Goal: Navigation & Orientation: Find specific page/section

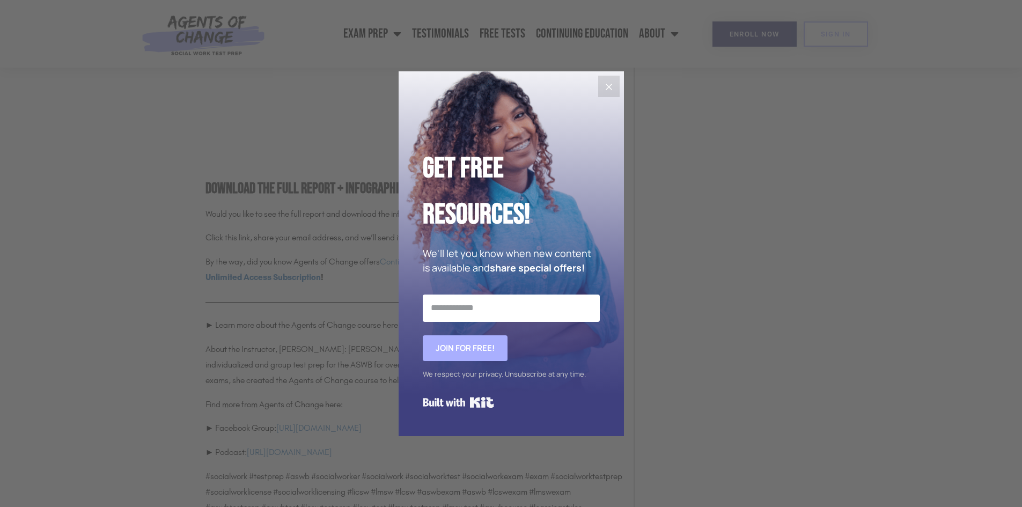
scroll to position [11757, 0]
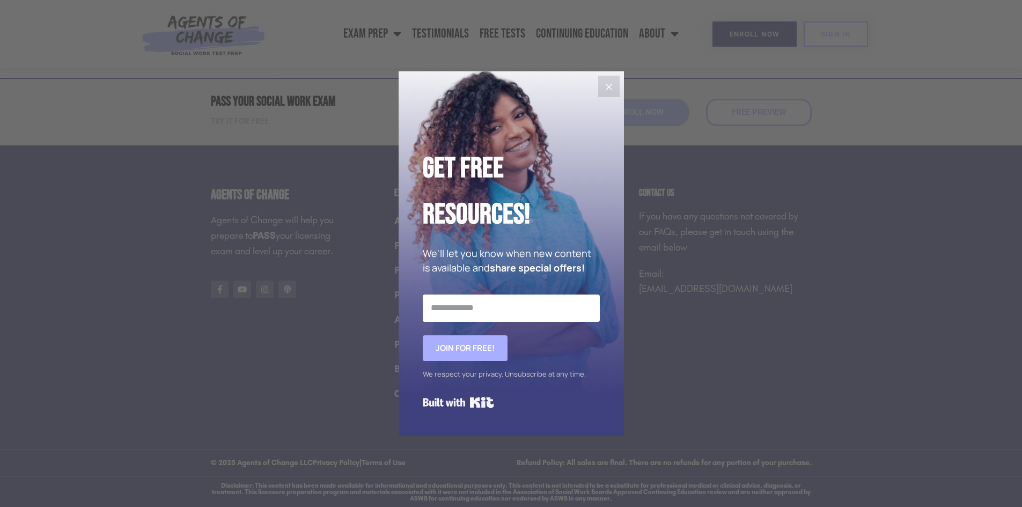
click at [610, 92] on icon "Close" at bounding box center [609, 86] width 13 height 13
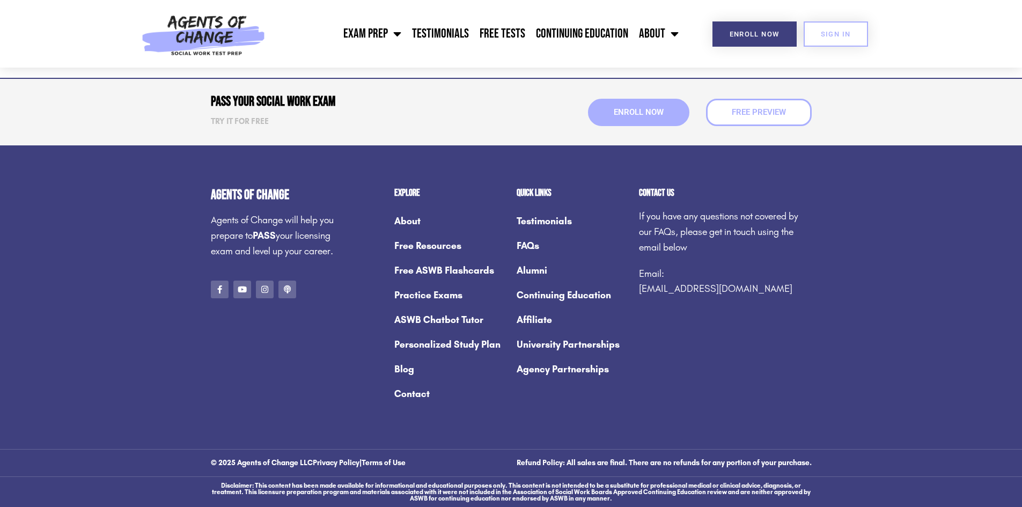
click at [411, 219] on link "About" at bounding box center [450, 221] width 112 height 25
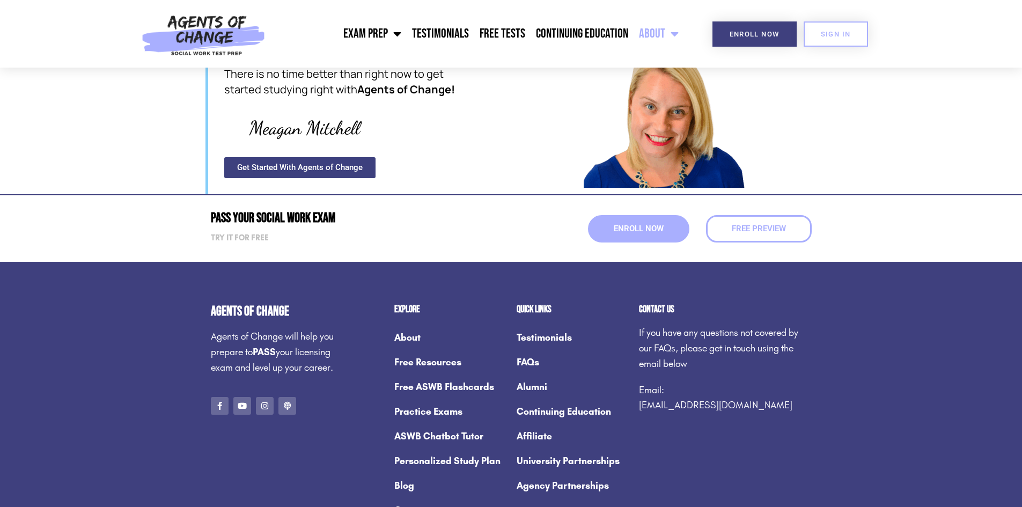
scroll to position [1456, 0]
